Goal: Task Accomplishment & Management: Complete application form

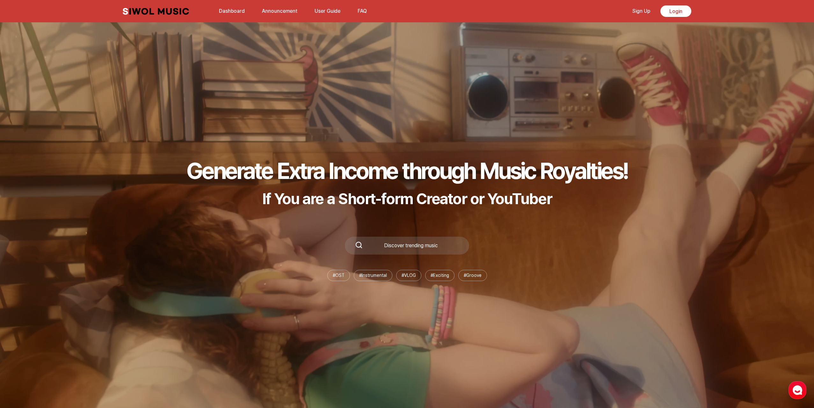
click at [641, 11] on link "Sign Up" at bounding box center [642, 11] width 26 height 14
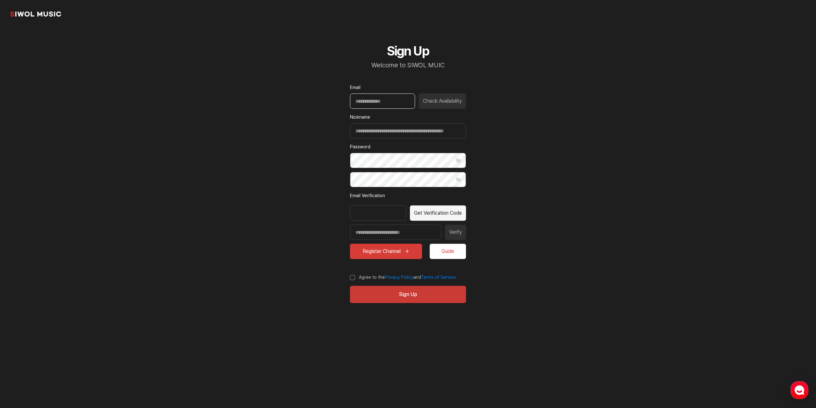
click at [378, 102] on input "Email" at bounding box center [382, 100] width 65 height 15
type input "**********"
click at [385, 134] on input "Nickname" at bounding box center [408, 130] width 116 height 15
click at [449, 97] on button "Check Availability" at bounding box center [442, 100] width 47 height 15
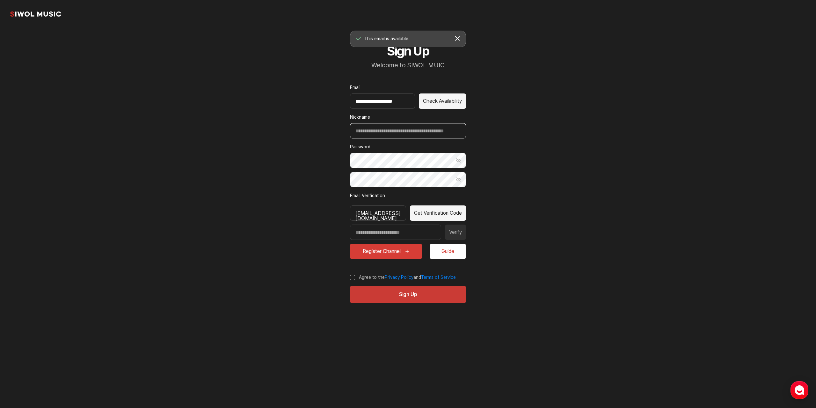
click at [388, 134] on input "Nickname" at bounding box center [408, 130] width 116 height 15
type input "*******"
click at [460, 160] on button "Show Password" at bounding box center [458, 160] width 15 height 15
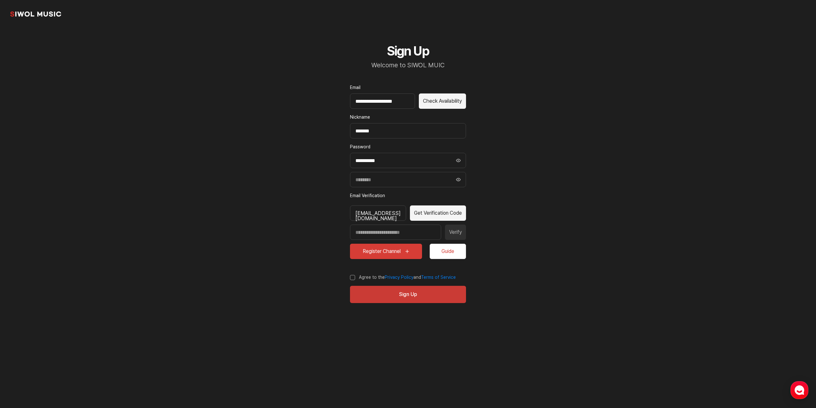
click at [458, 160] on button "Hide Password" at bounding box center [458, 160] width 15 height 15
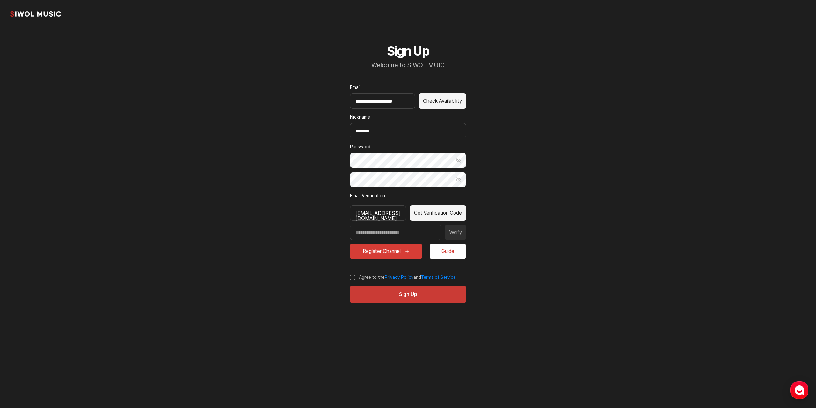
click at [458, 160] on button "Show Password" at bounding box center [458, 160] width 15 height 15
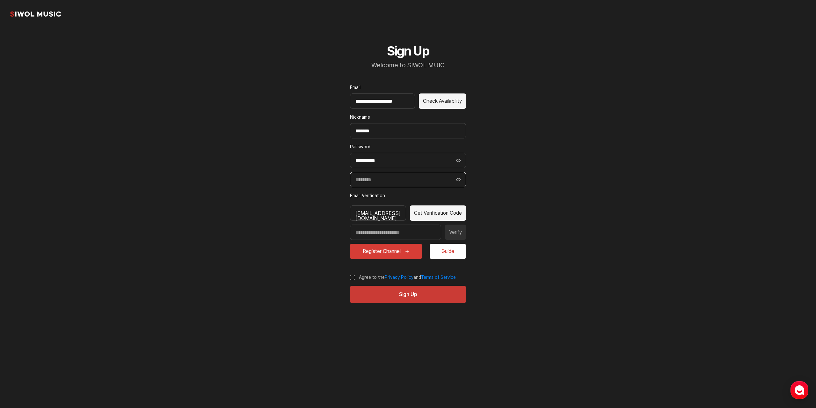
click at [399, 176] on input "Confirm Password" at bounding box center [408, 179] width 116 height 15
click at [388, 180] on input "Confirm Password" at bounding box center [408, 179] width 116 height 15
click at [375, 179] on input "Confirm Password" at bounding box center [408, 179] width 116 height 15
click at [368, 180] on input "Confirm Password" at bounding box center [408, 179] width 116 height 15
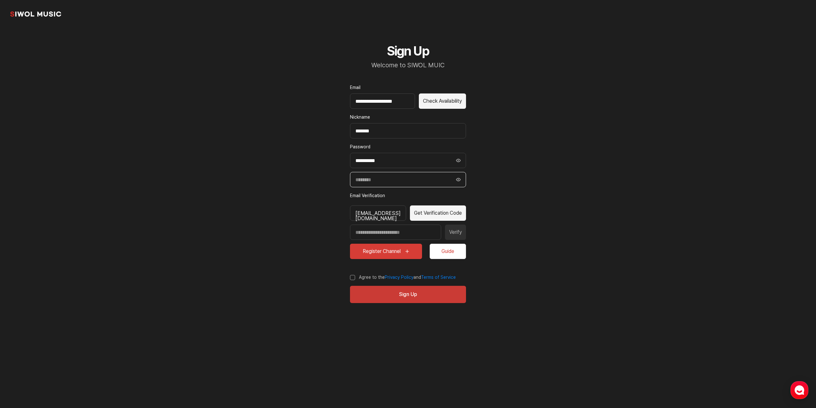
click at [368, 180] on input "Confirm Password" at bounding box center [408, 179] width 116 height 15
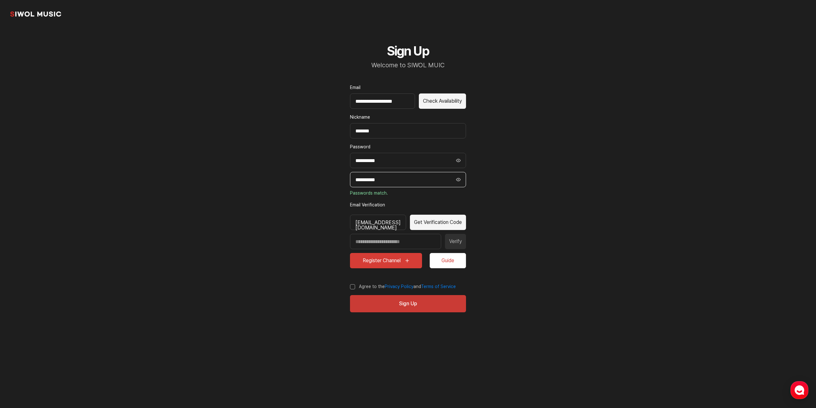
type input "**********"
click at [445, 223] on button "Get Verification Code" at bounding box center [438, 222] width 56 height 15
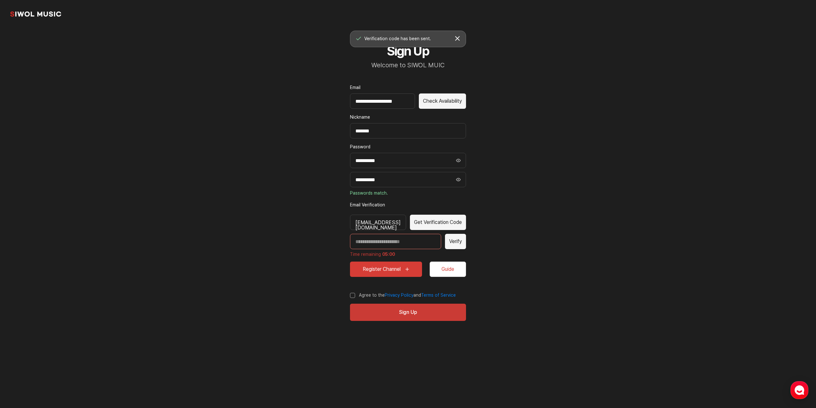
click at [391, 241] on input "Enter verification code" at bounding box center [395, 241] width 91 height 15
click at [432, 221] on button "Get Verification Code" at bounding box center [438, 222] width 56 height 15
click at [388, 238] on input "Enter verification code" at bounding box center [395, 241] width 91 height 15
type input "*****"
click at [351, 294] on label "Agree to the Privacy Policy and Terms of Service" at bounding box center [403, 295] width 106 height 6
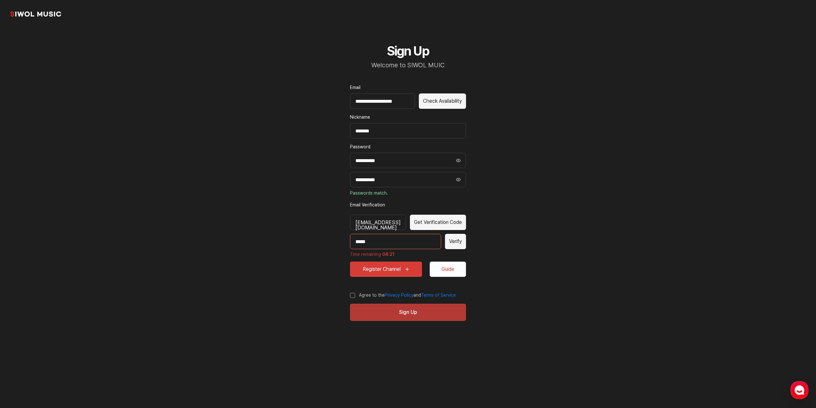
click at [420, 313] on button "Sign Up" at bounding box center [408, 312] width 116 height 17
click at [399, 269] on button "Register Channel" at bounding box center [386, 268] width 72 height 15
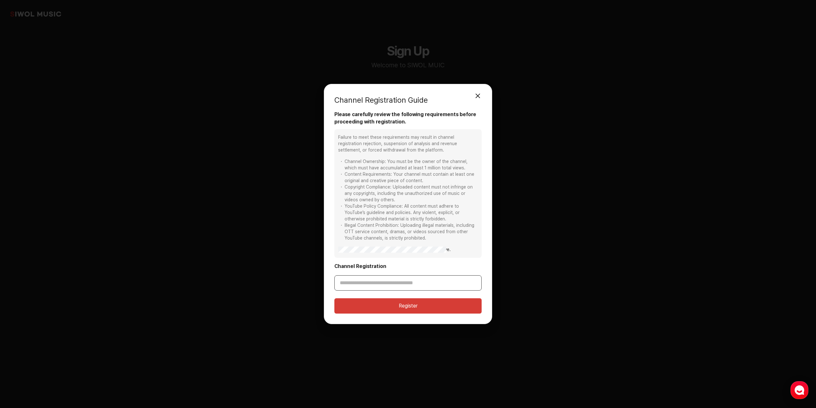
click at [368, 283] on input "Channel Registration" at bounding box center [407, 282] width 147 height 15
drag, startPoint x: 392, startPoint y: 284, endPoint x: 380, endPoint y: 280, distance: 12.7
click at [392, 284] on input "Channel Registration" at bounding box center [407, 282] width 147 height 15
click at [383, 286] on input "Channel Registration" at bounding box center [407, 282] width 147 height 15
click at [351, 280] on input "Channel Registration" at bounding box center [407, 282] width 147 height 15
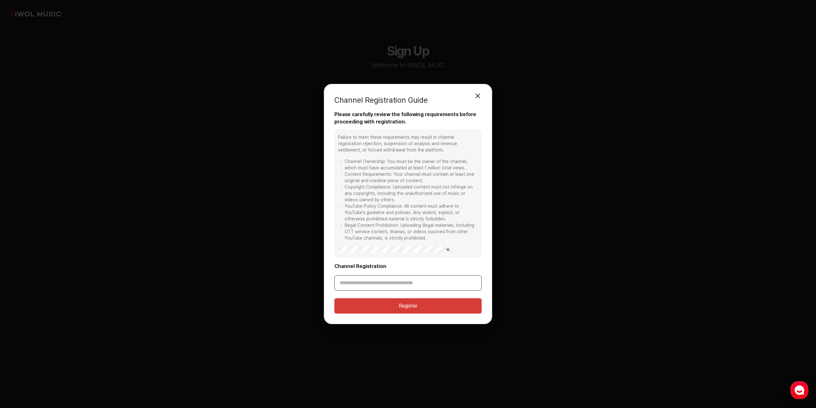
paste input "**********"
type input "**********"
click at [390, 306] on button "Register" at bounding box center [407, 305] width 147 height 15
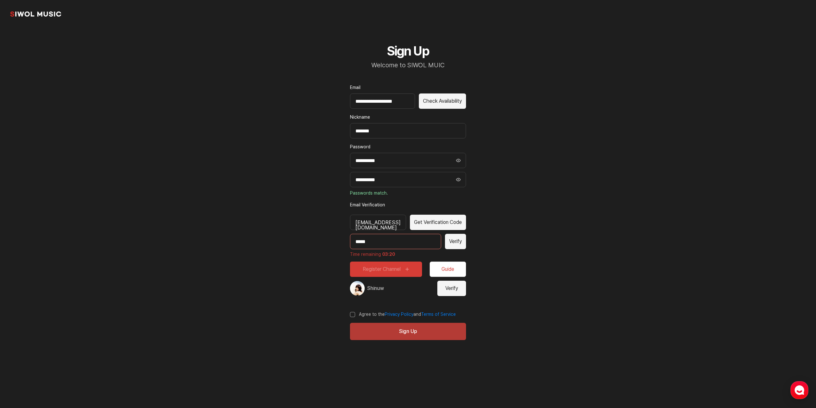
click at [387, 330] on button "Sign Up" at bounding box center [408, 331] width 116 height 17
click at [443, 221] on button "Get Verification Code" at bounding box center [438, 222] width 56 height 15
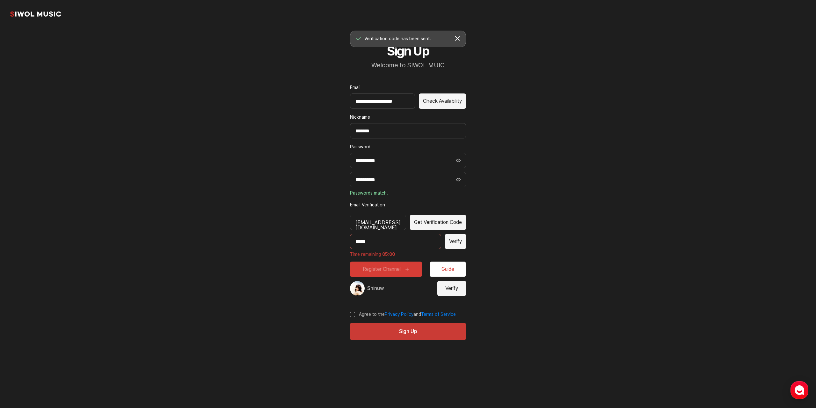
drag, startPoint x: 383, startPoint y: 241, endPoint x: 350, endPoint y: 241, distance: 32.5
click at [351, 241] on input "*****" at bounding box center [395, 241] width 91 height 15
click at [376, 241] on input "*****" at bounding box center [395, 241] width 91 height 15
click at [379, 241] on input "*****" at bounding box center [395, 241] width 91 height 15
type input "*"
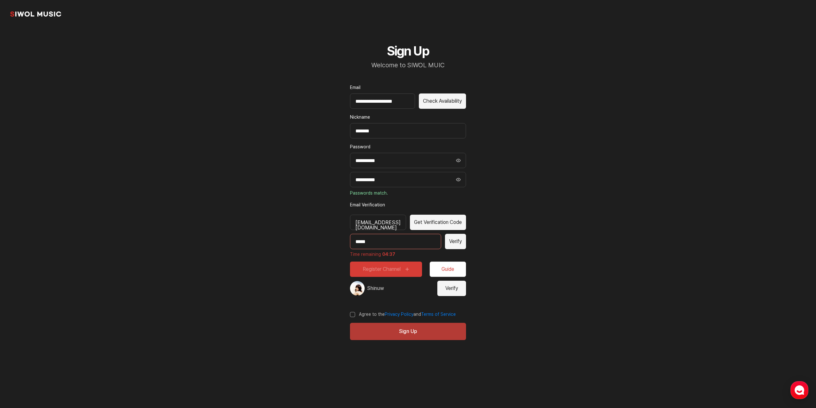
type input "*****"
click at [399, 337] on button "Sign Up" at bounding box center [408, 331] width 116 height 17
click at [456, 237] on button "Verify" at bounding box center [455, 241] width 21 height 15
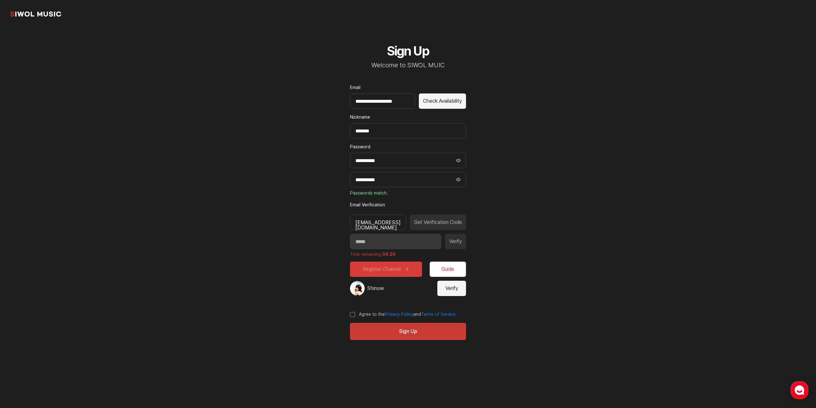
click at [450, 289] on button "Verify" at bounding box center [451, 288] width 29 height 15
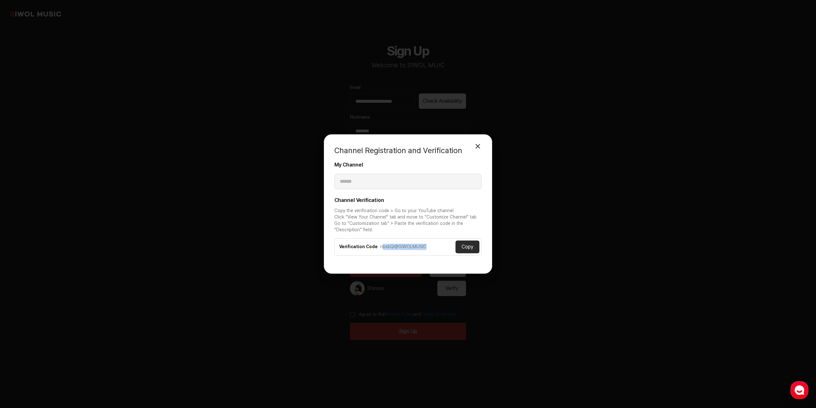
drag, startPoint x: 424, startPoint y: 247, endPoint x: 451, endPoint y: 248, distance: 26.5
click at [380, 247] on div "nbxbQI@SIWOLMUSIC" at bounding box center [417, 247] width 75 height 6
click at [464, 250] on button "Copy" at bounding box center [468, 246] width 24 height 13
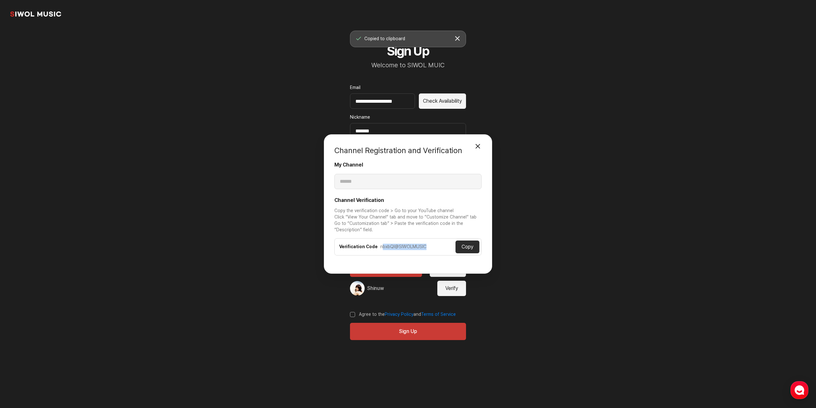
click at [464, 247] on button "Copy" at bounding box center [468, 246] width 24 height 13
click at [465, 247] on button "Copy" at bounding box center [468, 246] width 24 height 13
click at [467, 248] on button "Copy" at bounding box center [468, 246] width 24 height 13
click at [480, 144] on button "Close Modal" at bounding box center [478, 146] width 13 height 13
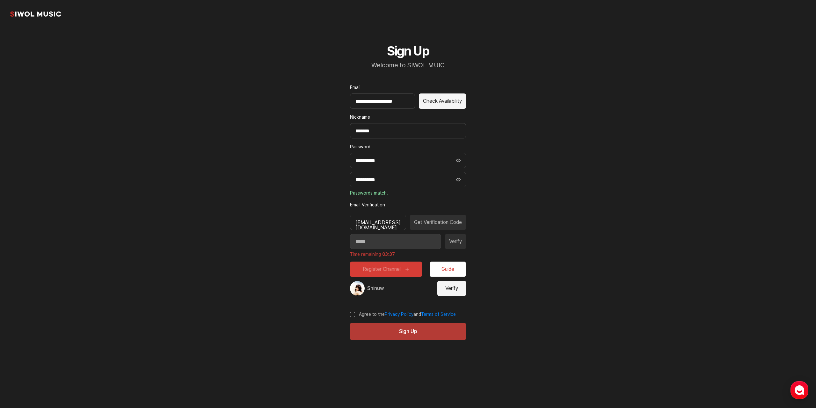
click at [425, 329] on button "Sign Up" at bounding box center [408, 331] width 116 height 17
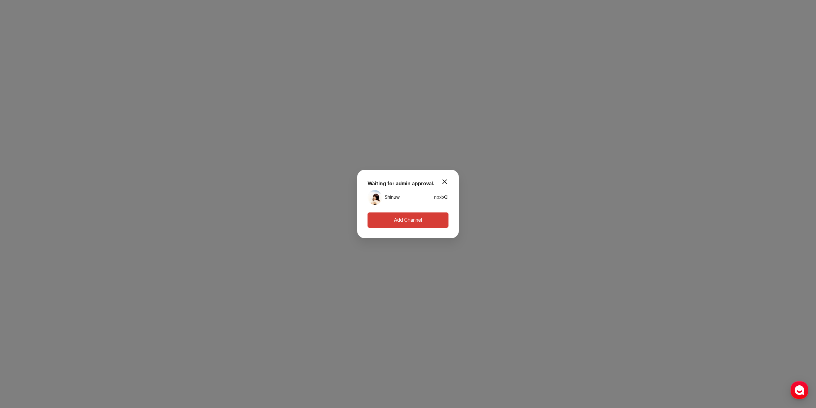
click at [423, 217] on button "Add Channel" at bounding box center [408, 219] width 81 height 15
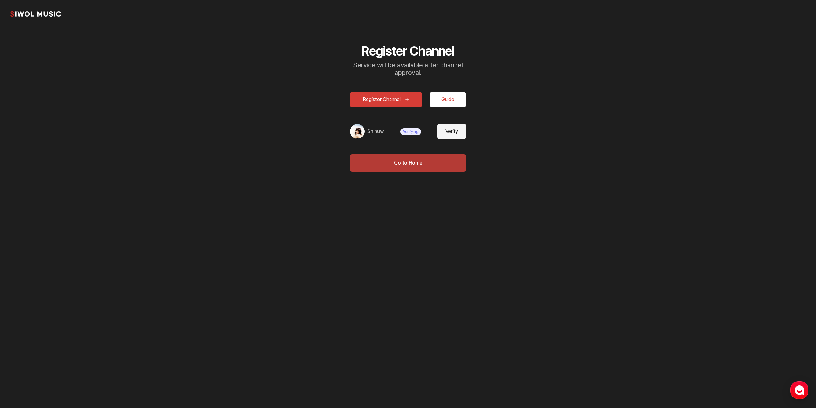
click at [408, 165] on button "Go to Home" at bounding box center [408, 162] width 116 height 17
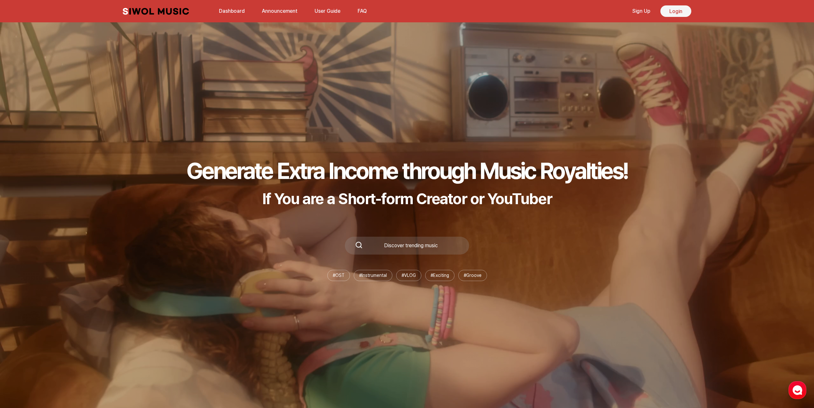
click at [685, 11] on link "Login" at bounding box center [676, 10] width 31 height 11
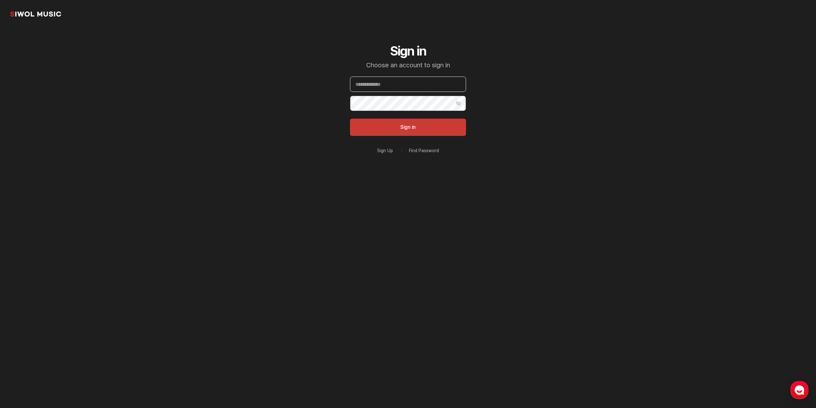
click at [398, 87] on input "Email" at bounding box center [408, 84] width 116 height 15
type input "**********"
click at [393, 124] on button "Sign in" at bounding box center [408, 127] width 116 height 17
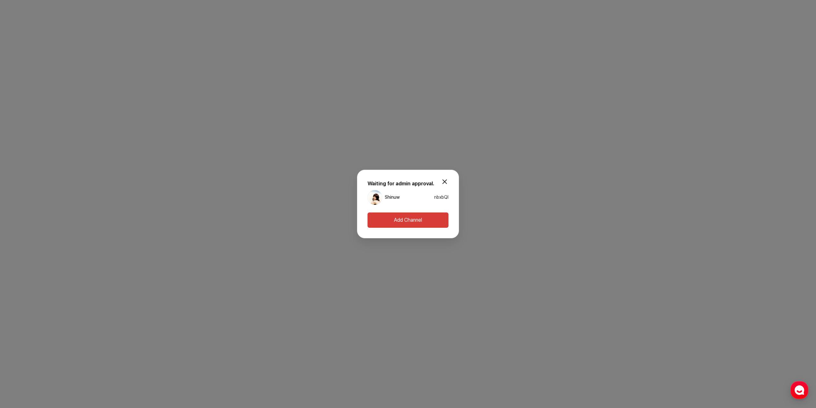
click at [444, 180] on button "modal.close" at bounding box center [444, 181] width 13 height 13
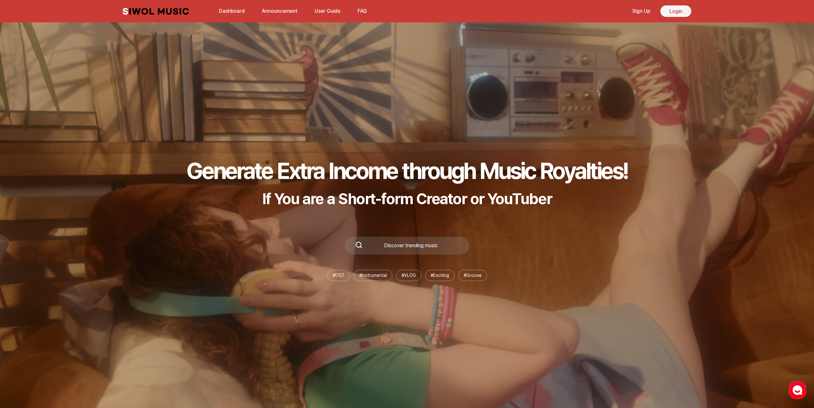
click at [672, 13] on link "Login" at bounding box center [676, 10] width 31 height 11
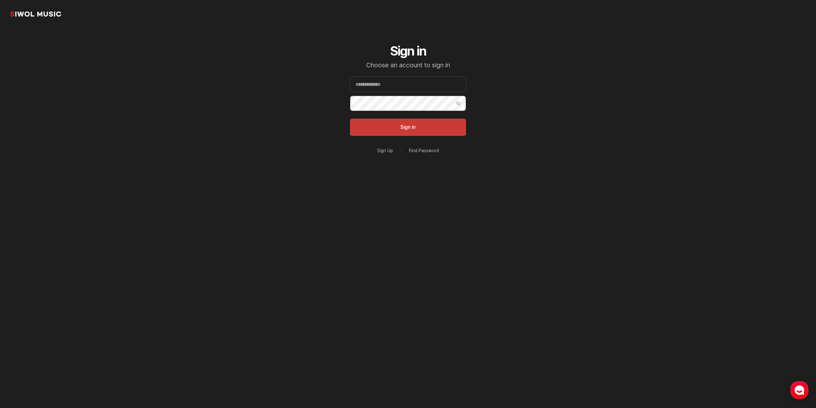
type input "**********"
click at [396, 127] on button "Sign in" at bounding box center [408, 127] width 116 height 17
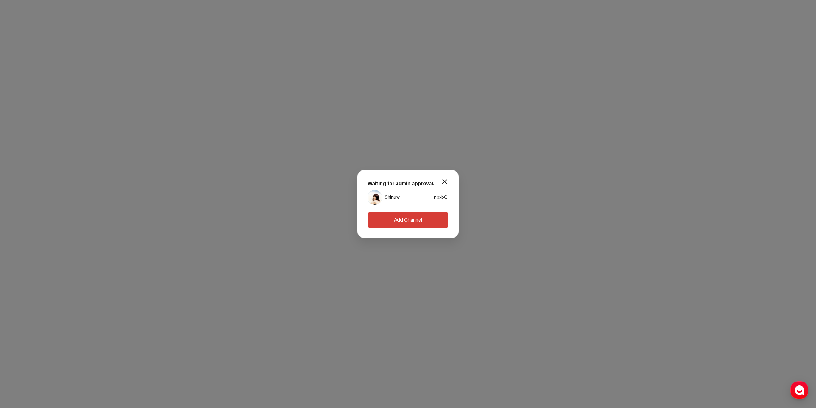
click at [394, 197] on link "Shinuw" at bounding box center [392, 197] width 15 height 6
click at [399, 222] on button "Add Channel" at bounding box center [408, 219] width 81 height 15
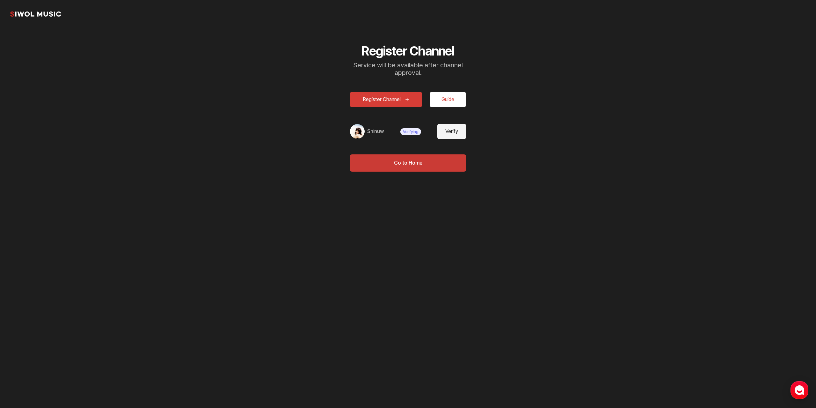
click at [451, 132] on button "Verify" at bounding box center [451, 131] width 29 height 15
type input "******"
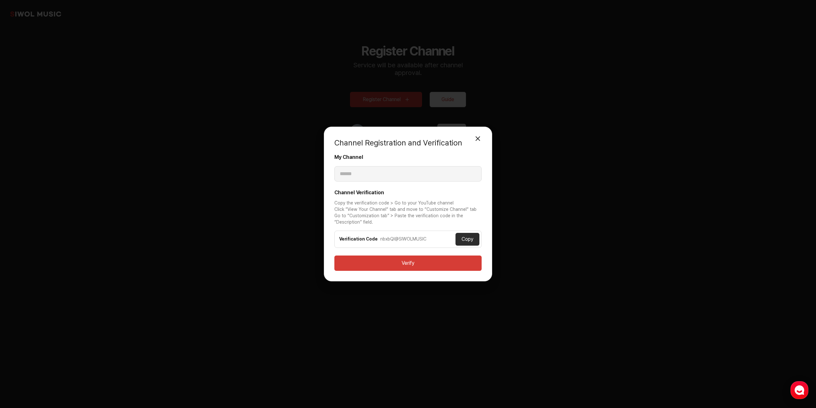
click at [415, 261] on button "Verify" at bounding box center [407, 262] width 147 height 15
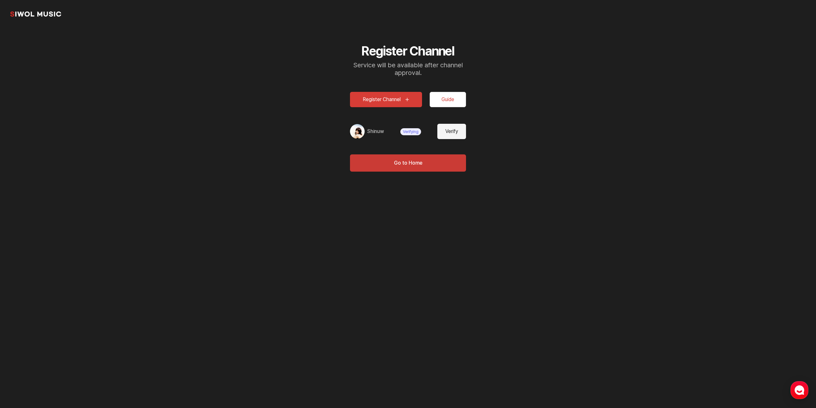
click at [39, 17] on link "시월뮤직" at bounding box center [35, 14] width 51 height 13
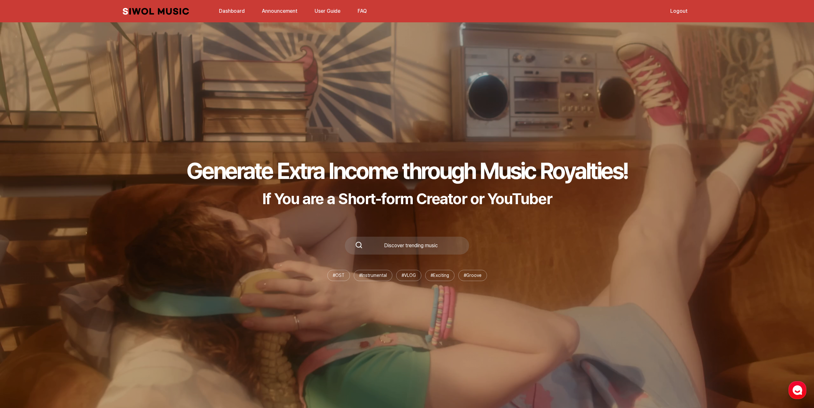
click at [277, 11] on link "Announcement" at bounding box center [279, 11] width 43 height 14
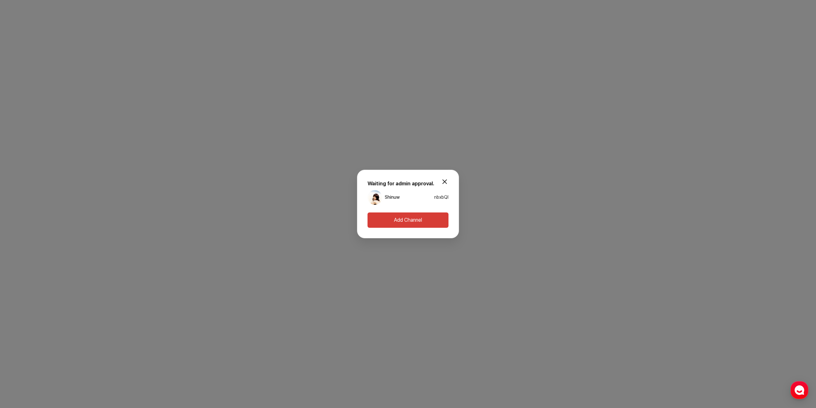
click at [391, 200] on link "Shinuw" at bounding box center [392, 197] width 15 height 6
click at [441, 195] on span "nbxbQI" at bounding box center [441, 197] width 14 height 5
click at [441, 197] on span "nbxbQI" at bounding box center [441, 197] width 14 height 5
drag, startPoint x: 439, startPoint y: 198, endPoint x: 435, endPoint y: 198, distance: 4.1
click at [439, 198] on span "nbxbQI" at bounding box center [441, 197] width 14 height 5
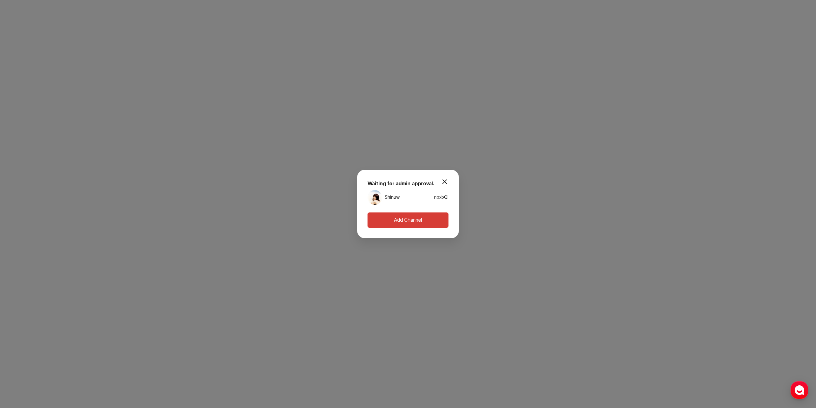
click at [393, 191] on div "Shinuw" at bounding box center [384, 197] width 32 height 15
click at [434, 197] on span "nbxbQI" at bounding box center [441, 197] width 14 height 5
drag, startPoint x: 440, startPoint y: 197, endPoint x: 443, endPoint y: 200, distance: 4.5
click at [440, 197] on span "nbxbQI" at bounding box center [441, 197] width 14 height 5
click at [432, 214] on button "Add Channel" at bounding box center [408, 219] width 81 height 15
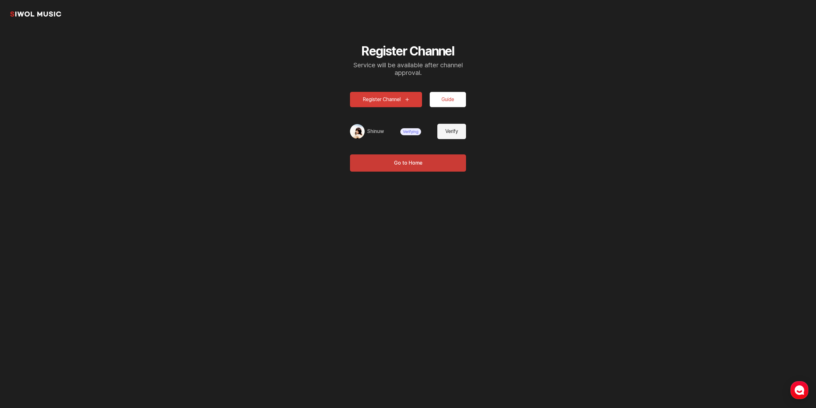
click at [453, 133] on button "Verify" at bounding box center [451, 131] width 29 height 15
type input "******"
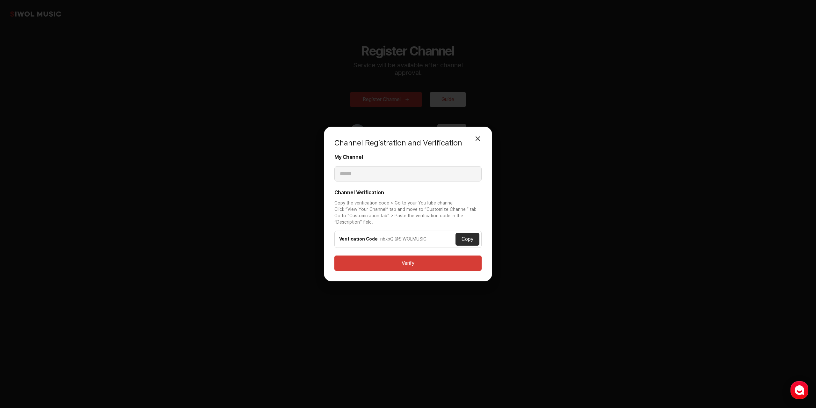
click at [418, 261] on button "Verify" at bounding box center [407, 262] width 147 height 15
